Goal: Find specific page/section

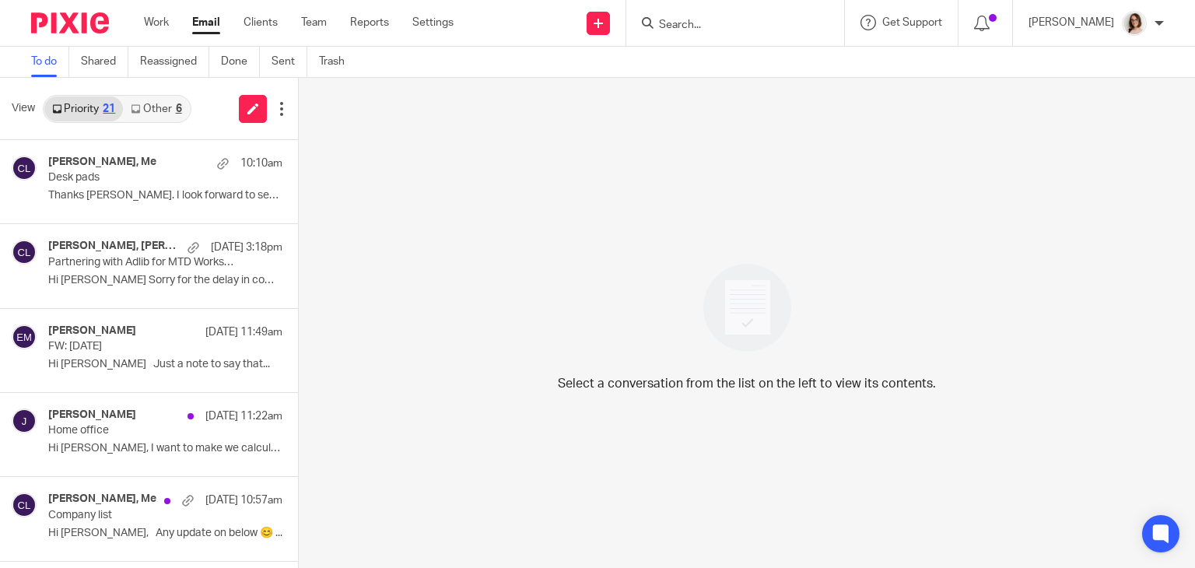
click at [31, 11] on div at bounding box center [64, 23] width 128 height 46
click at [200, 22] on link "Email" at bounding box center [206, 23] width 28 height 16
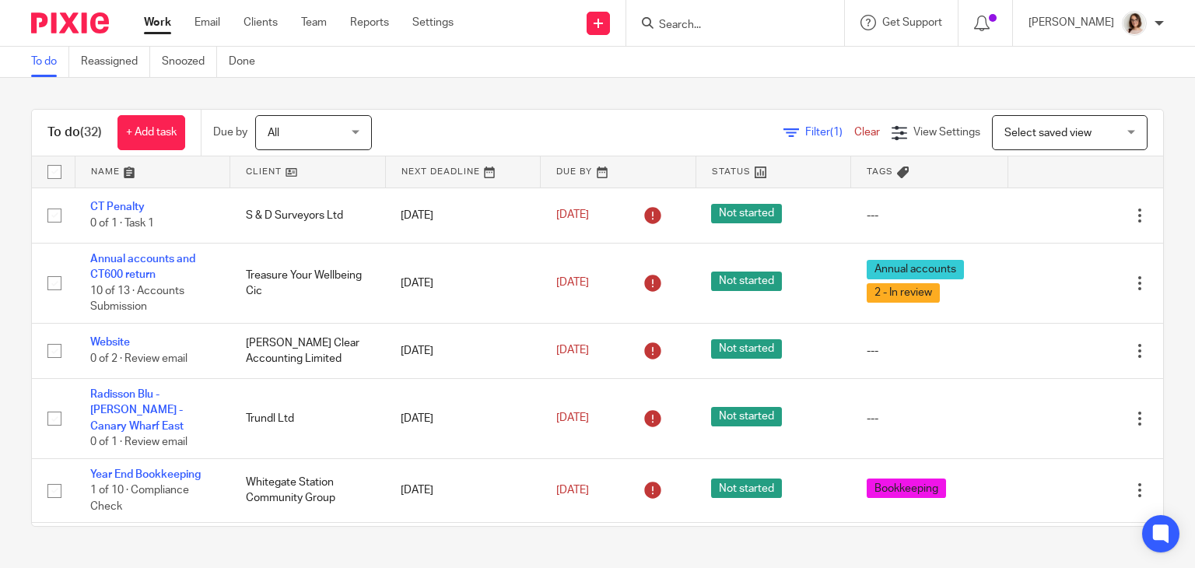
click at [689, 32] on input "Search" at bounding box center [727, 26] width 140 height 14
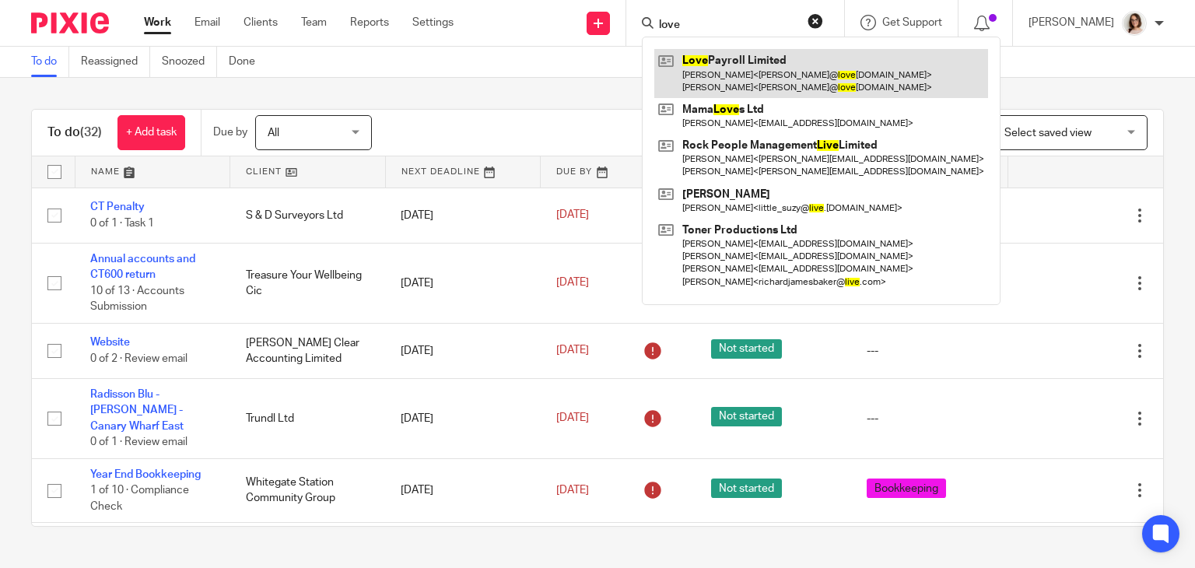
type input "love"
click at [784, 75] on link at bounding box center [821, 73] width 334 height 48
